Goal: Transaction & Acquisition: Purchase product/service

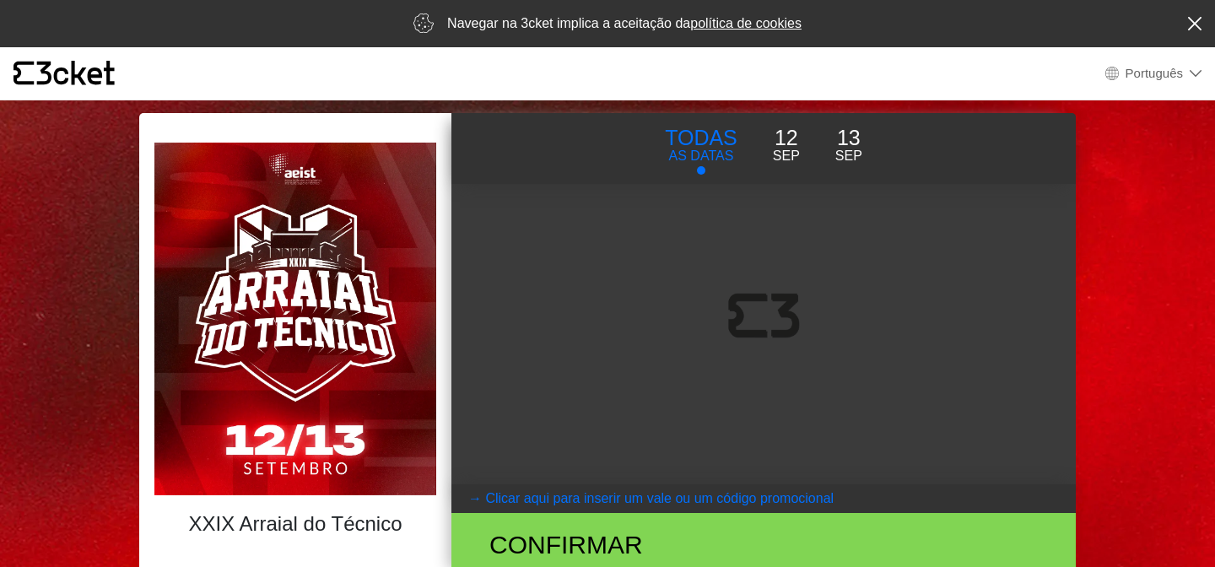
select select "pt_PT"
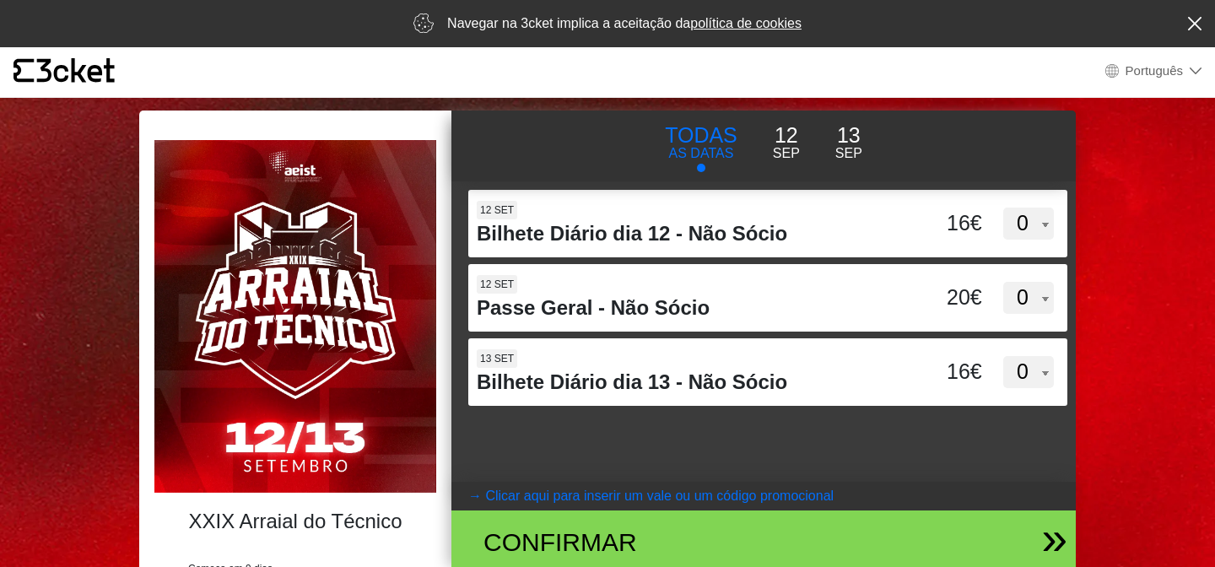
scroll to position [4, 0]
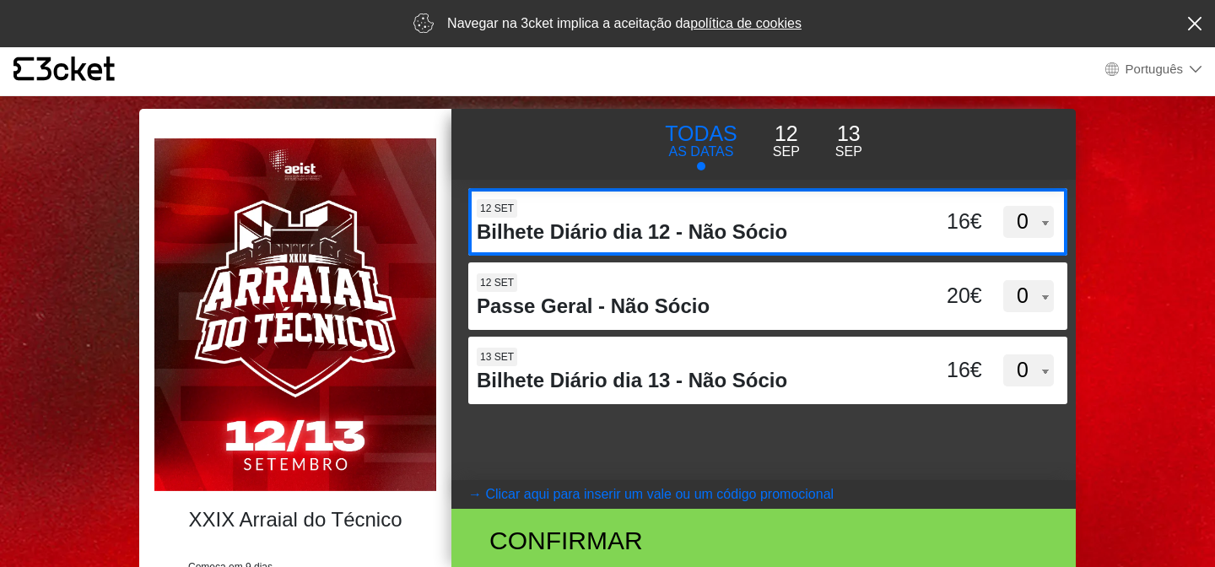
click at [905, 223] on div "16€" at bounding box center [943, 222] width 85 height 32
click at [743, 214] on input "d3dVTTBtbEpMQUxVUUdnTllBdWVFUT09" at bounding box center [605, 200] width 274 height 25
click at [905, 223] on div "16€" at bounding box center [943, 222] width 85 height 32
click at [743, 214] on input "d3dVTTBtbEpMQUxVUUdnTllBdWVFUT09" at bounding box center [605, 200] width 274 height 25
click at [1037, 232] on select "0 1 2 3 4 5 6 7 8 9 10 11 12 13 14 15" at bounding box center [1029, 222] width 51 height 32
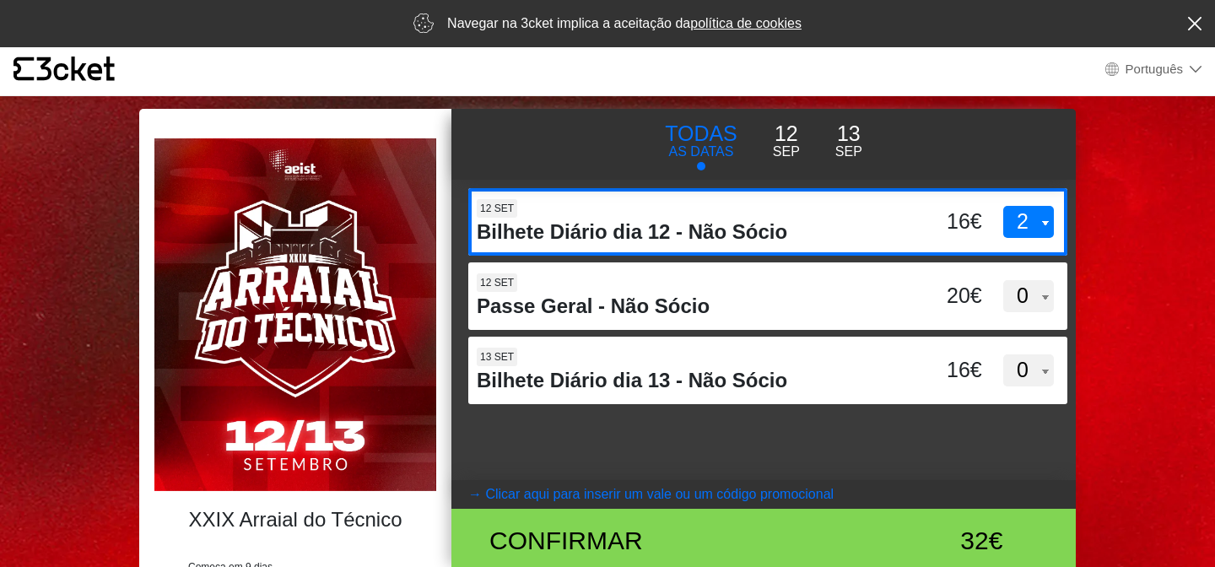
select select "1"
click at [1004, 206] on select "0 1 2 3 4 5 6 7 8 9 10 11 12 13 14 15" at bounding box center [1029, 222] width 51 height 32
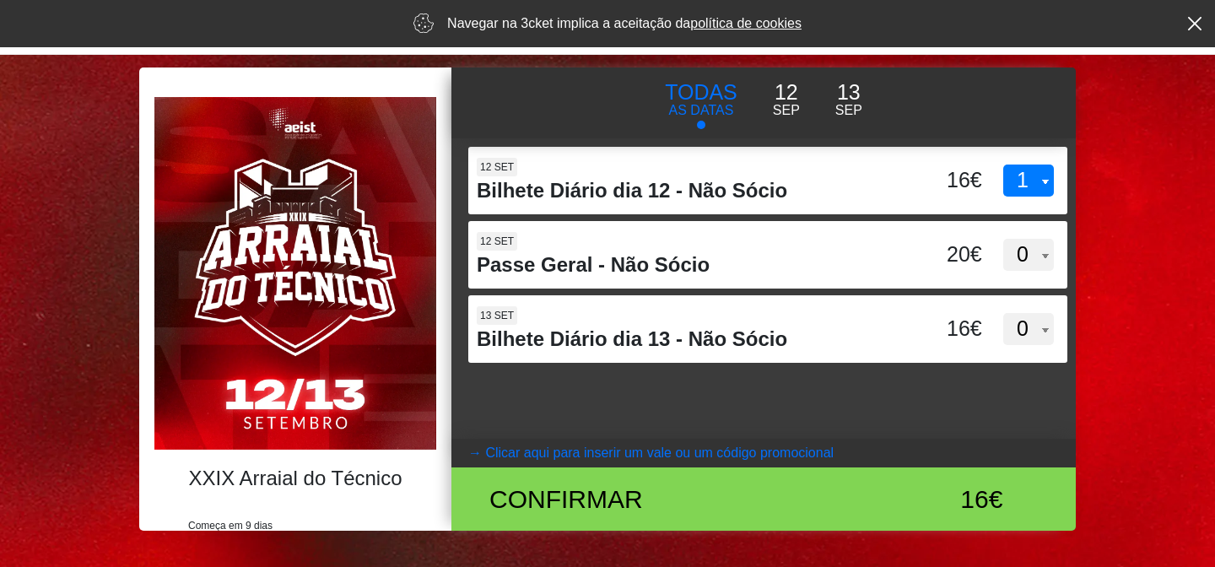
scroll to position [46, 0]
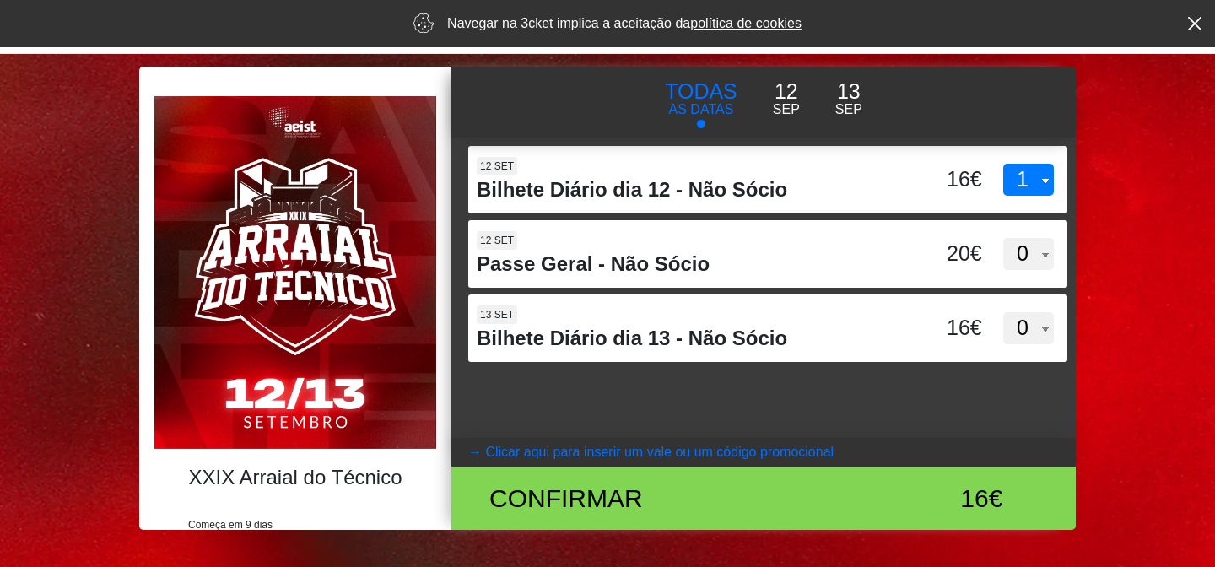
click at [952, 408] on div "d3dVTTBtbEpMQUxVUUdnTllBdWVFUT09 12 set Bilhete Diário dia 12 - Não Sócio 16€ 0…" at bounding box center [764, 288] width 625 height 300
click at [950, 501] on div "16€" at bounding box center [924, 498] width 143 height 38
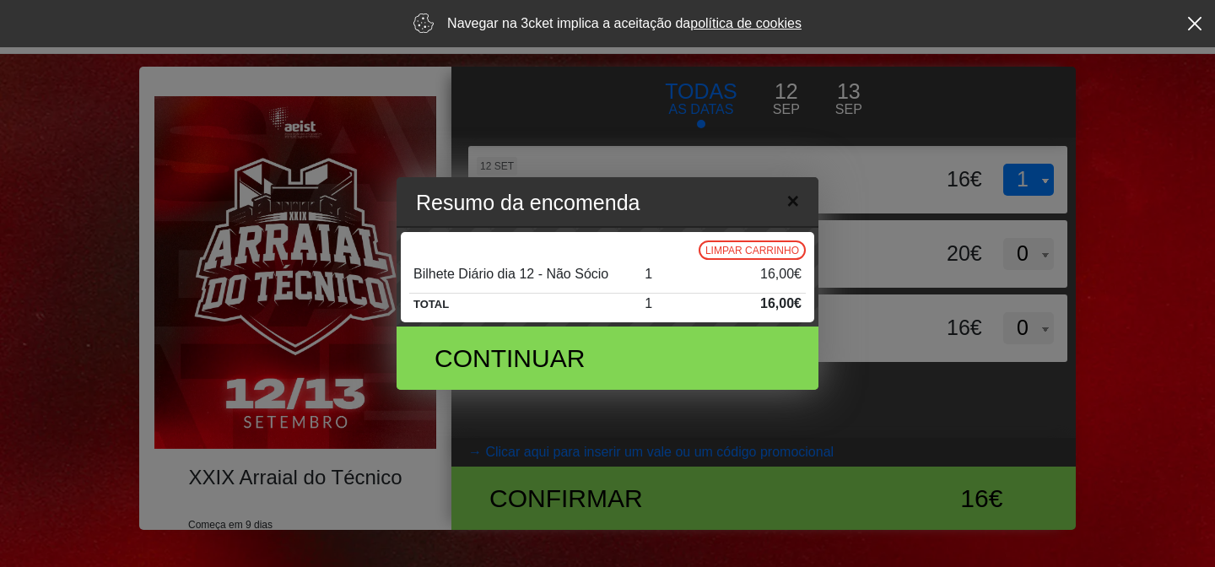
click at [798, 208] on span "×" at bounding box center [793, 201] width 13 height 28
